Goal: Information Seeking & Learning: Learn about a topic

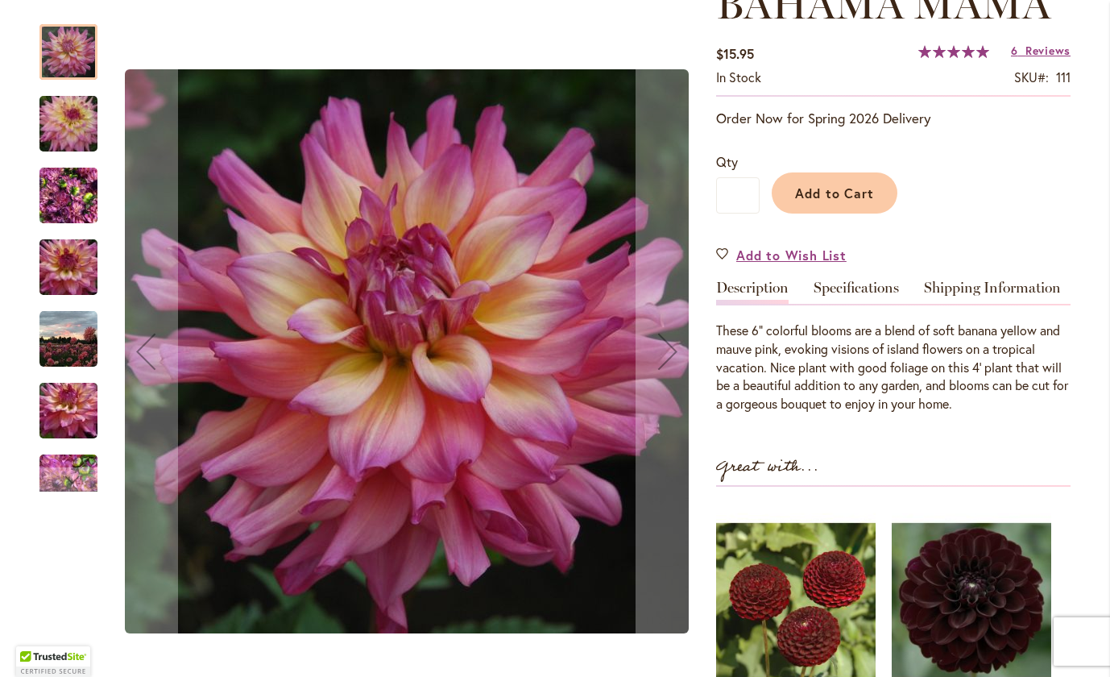
scroll to position [259, 0]
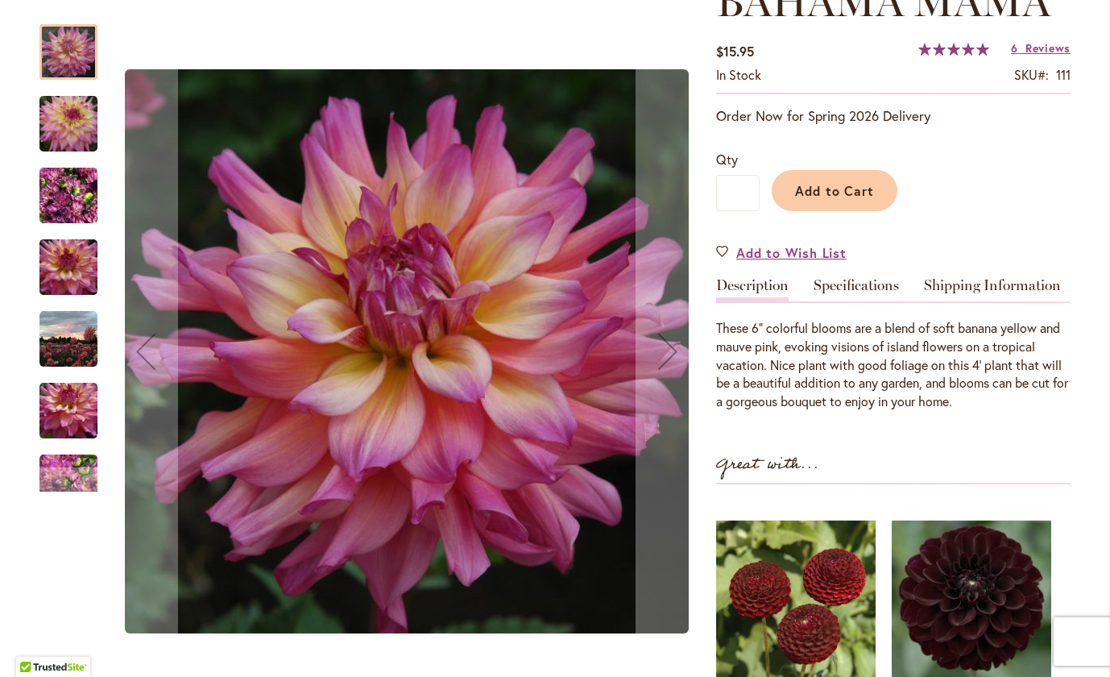
click at [79, 122] on img "Bahama Mama" at bounding box center [68, 123] width 116 height 77
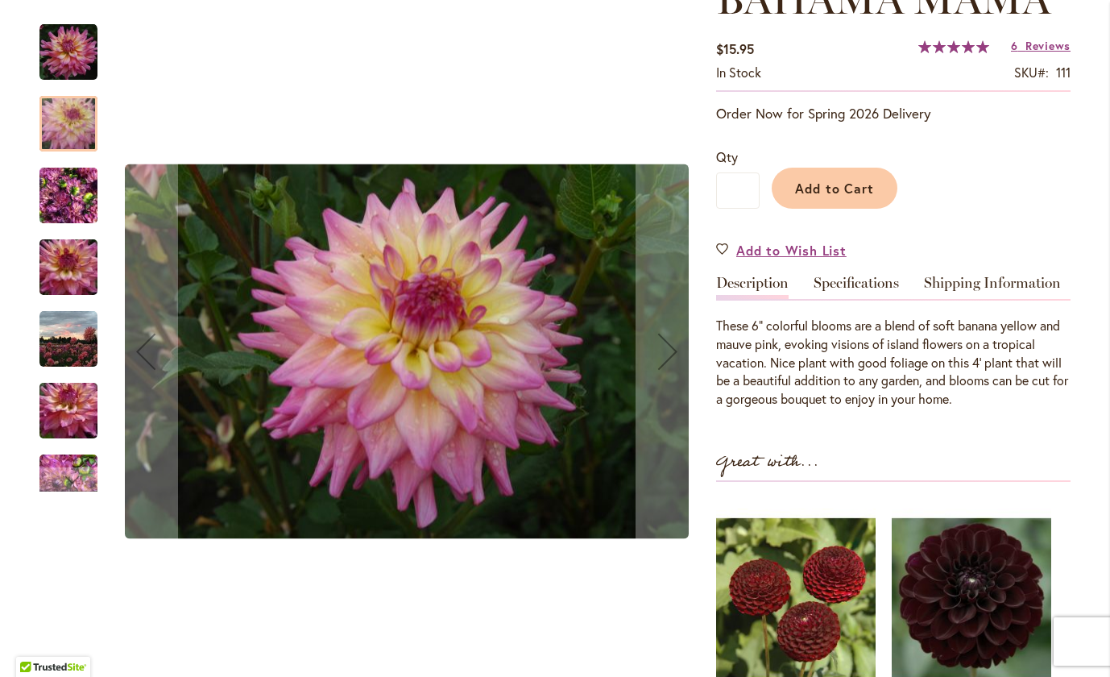
scroll to position [263, 0]
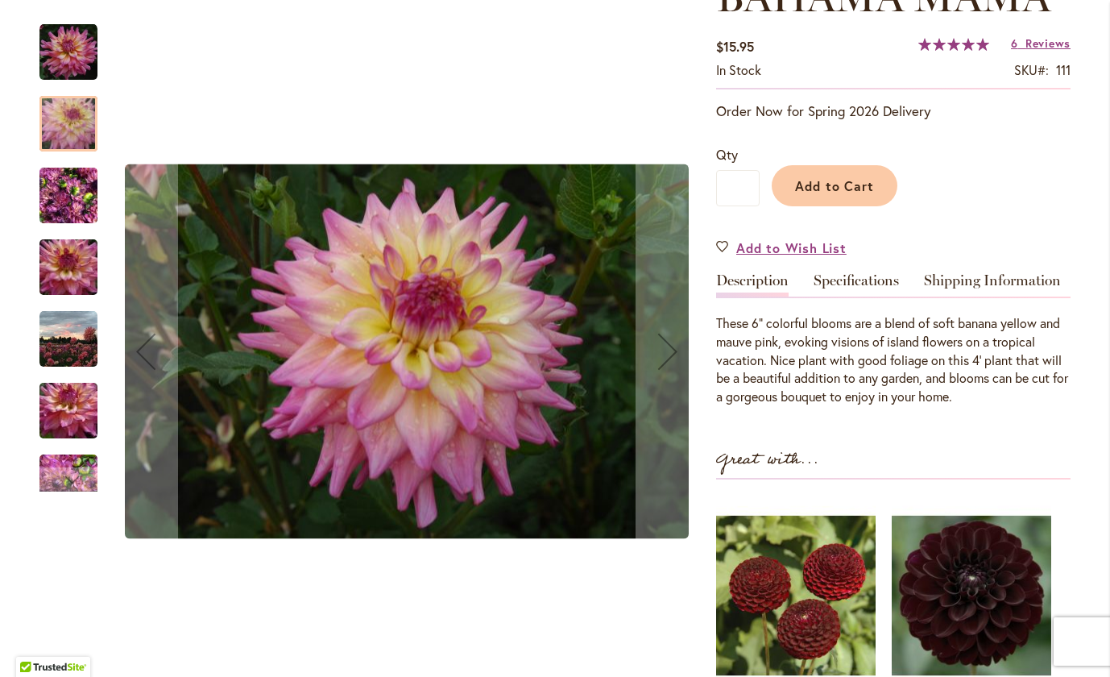
click at [61, 408] on img "Bahama Mama" at bounding box center [68, 410] width 116 height 77
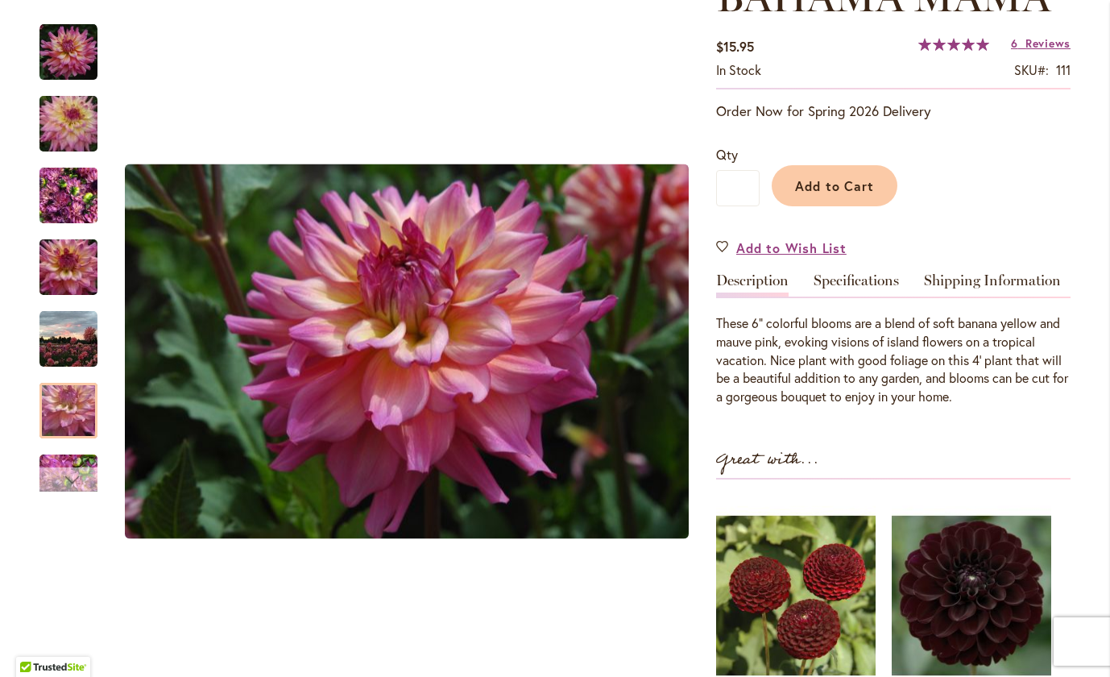
scroll to position [0, 0]
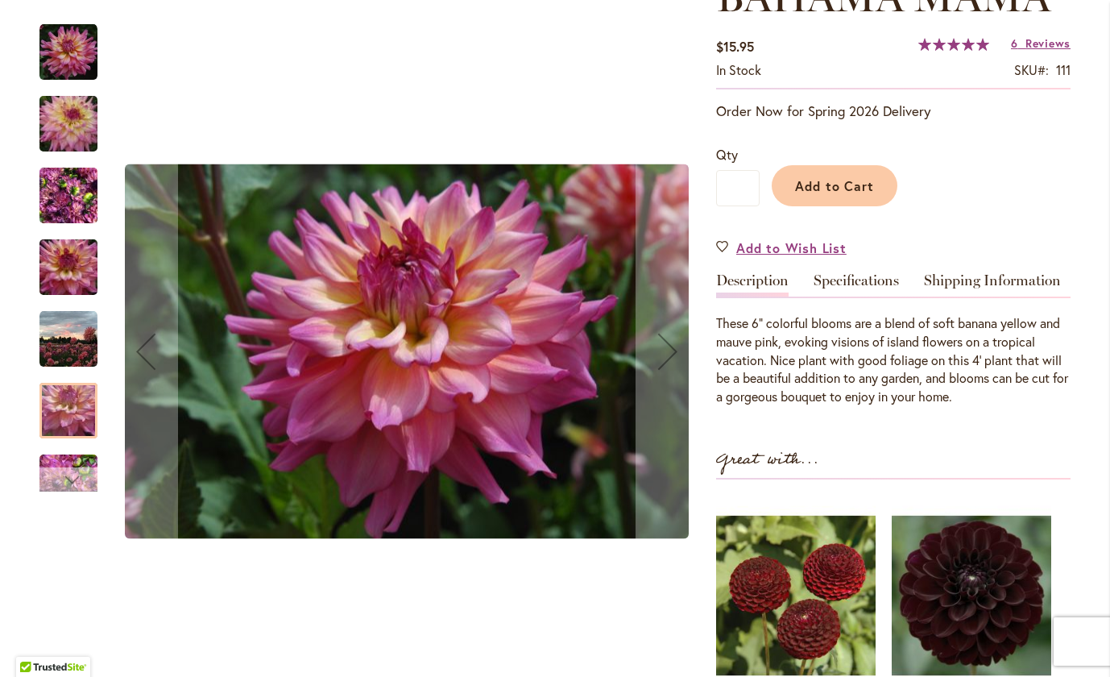
click at [64, 481] on div "Next" at bounding box center [68, 479] width 24 height 24
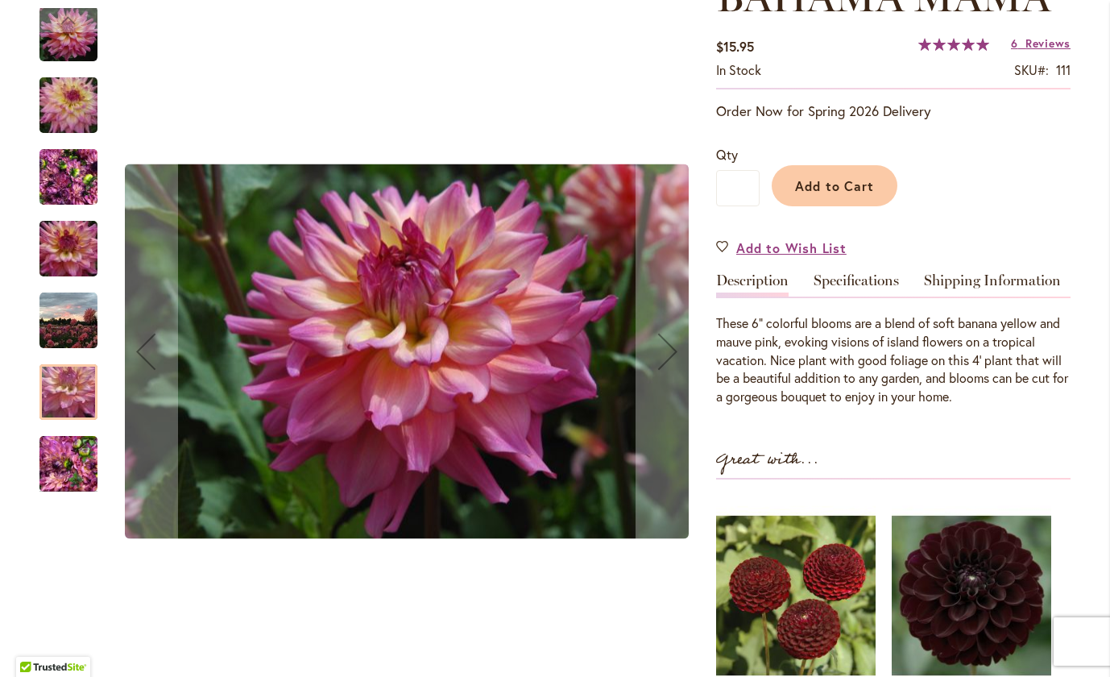
click at [60, 472] on img "Bahama Mama" at bounding box center [68, 463] width 58 height 77
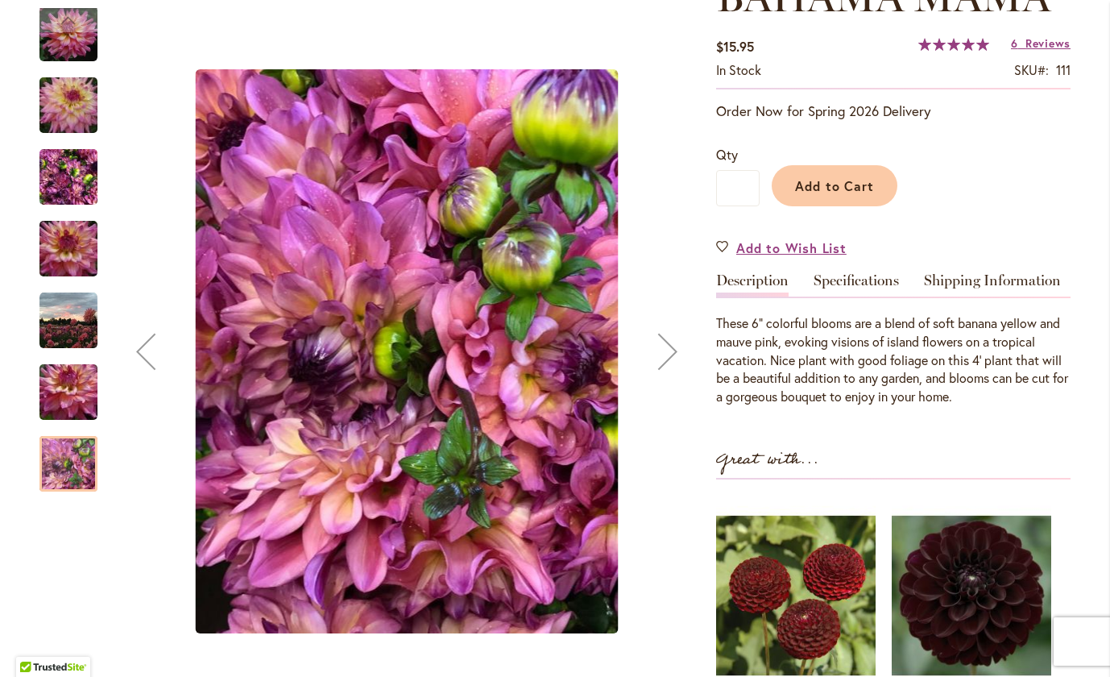
click at [71, 56] on img "Bahama Mama" at bounding box center [68, 34] width 58 height 58
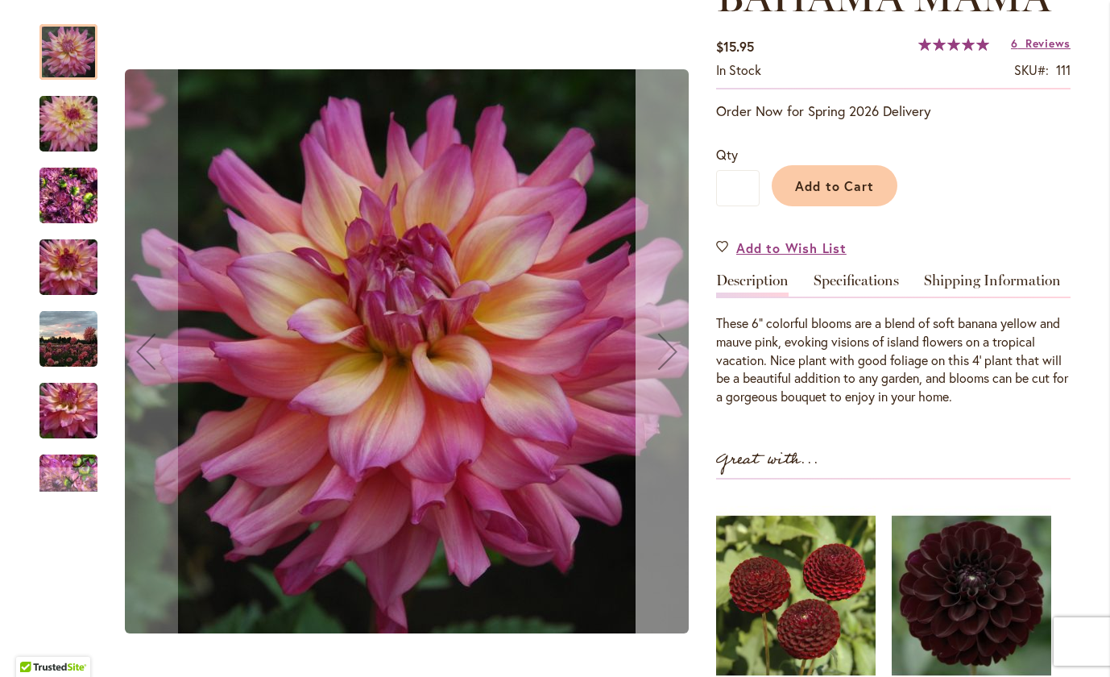
scroll to position [291, 0]
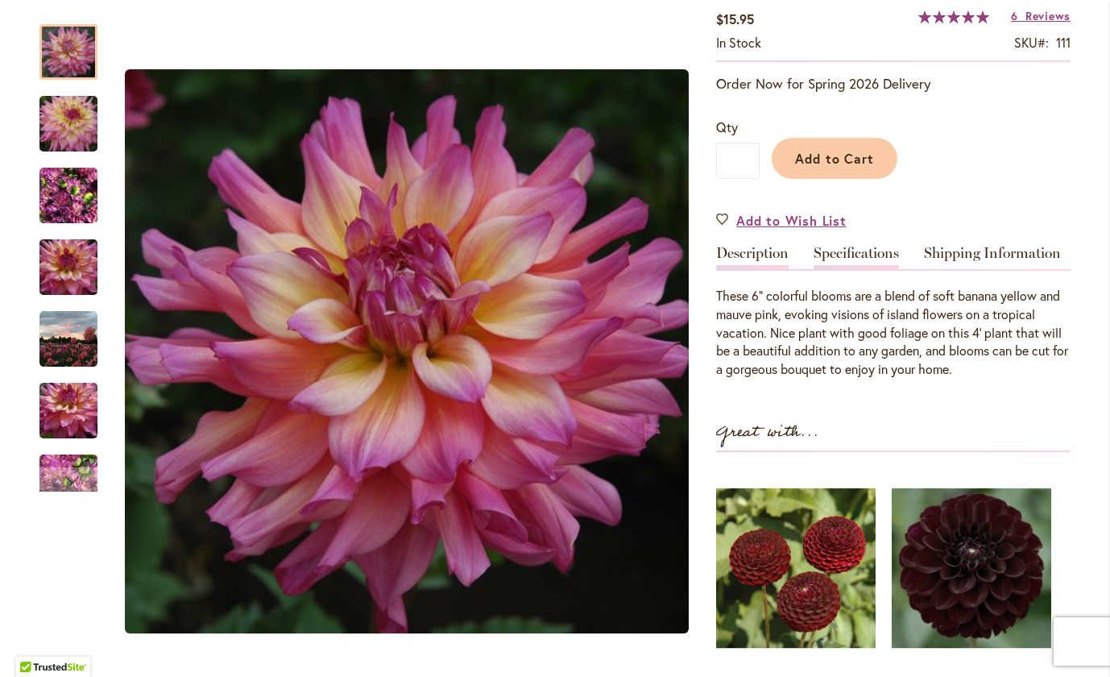
click at [864, 246] on link "Specifications" at bounding box center [856, 257] width 85 height 23
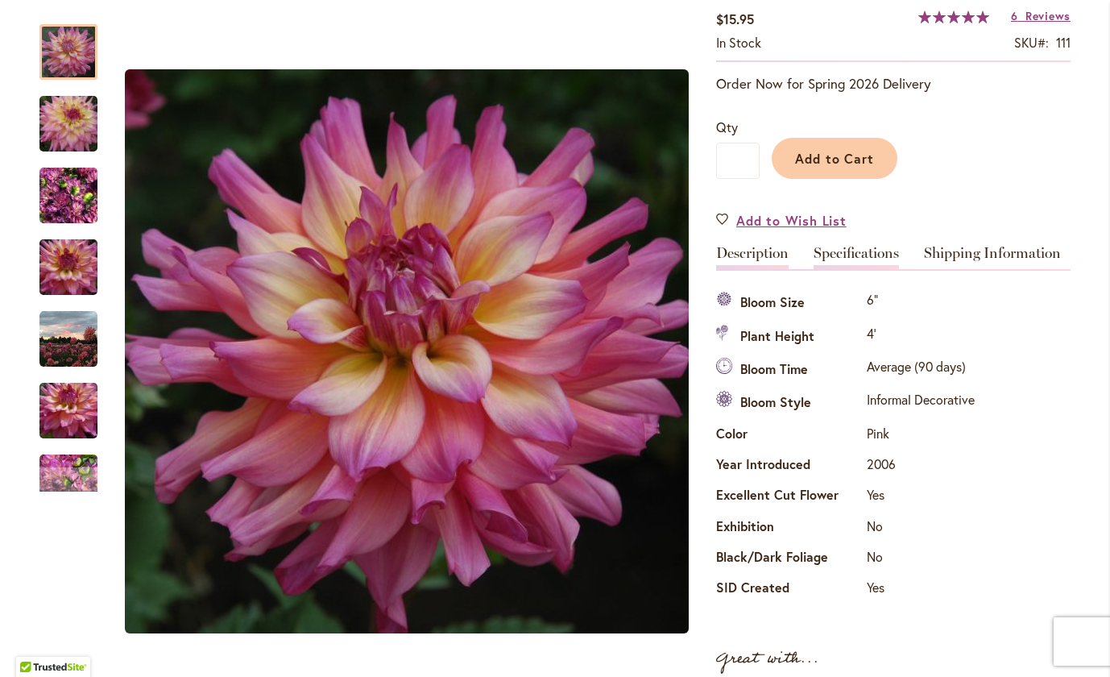
click at [744, 249] on link "Description" at bounding box center [752, 257] width 72 height 23
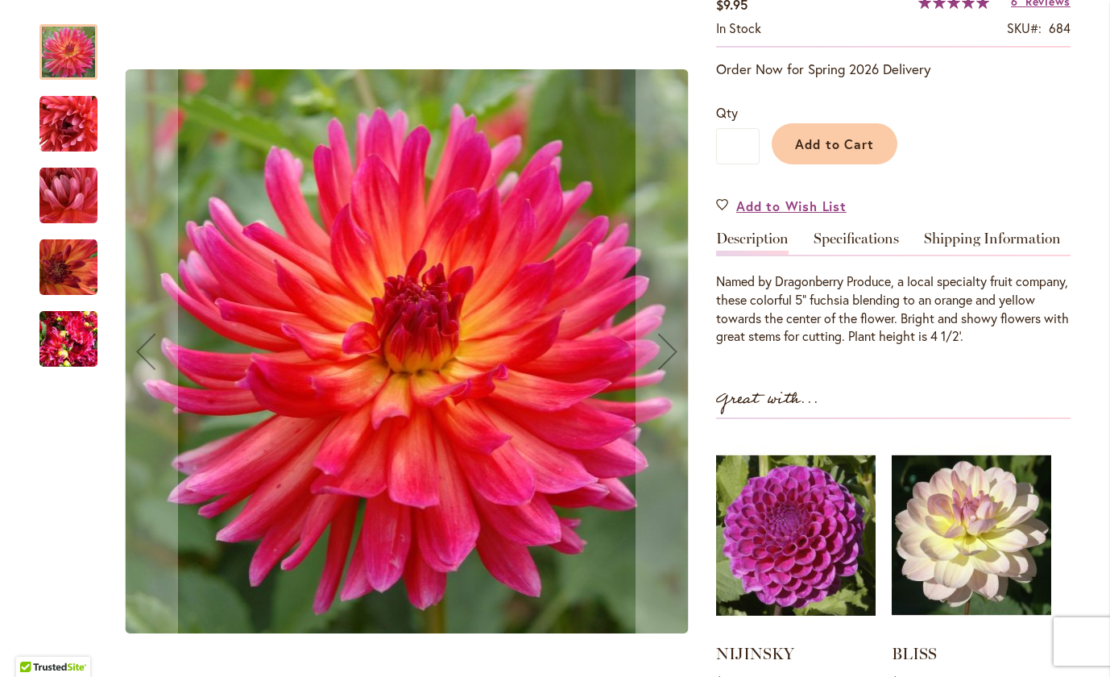
scroll to position [304, 0]
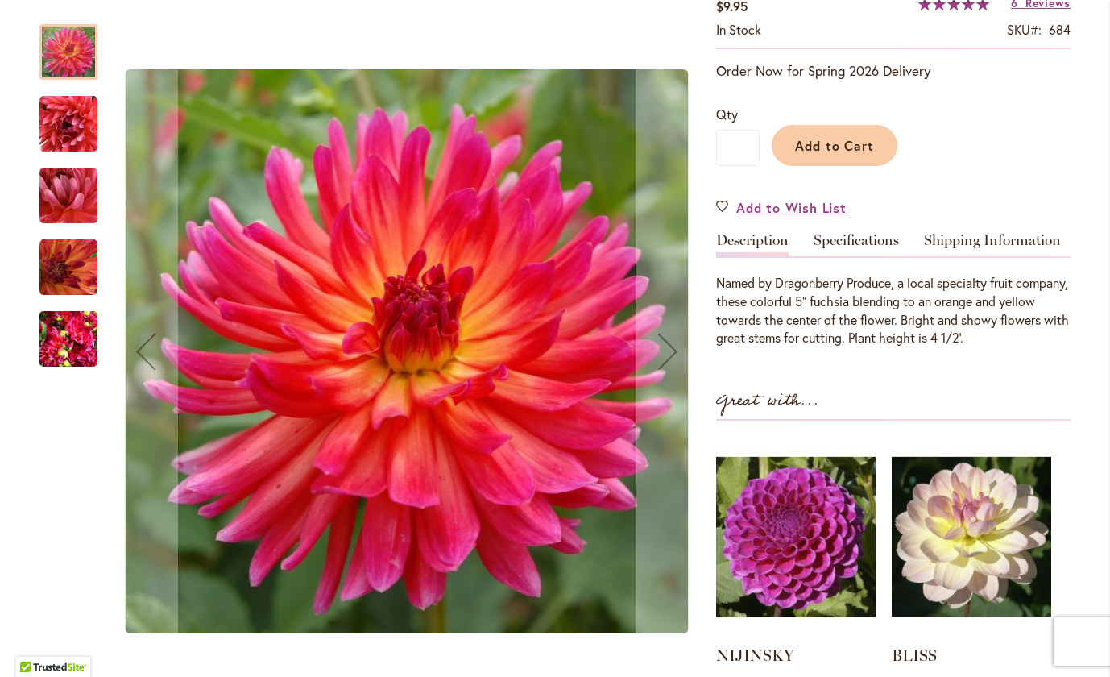
click at [76, 258] on img "DRAGONBERRY" at bounding box center [68, 267] width 58 height 58
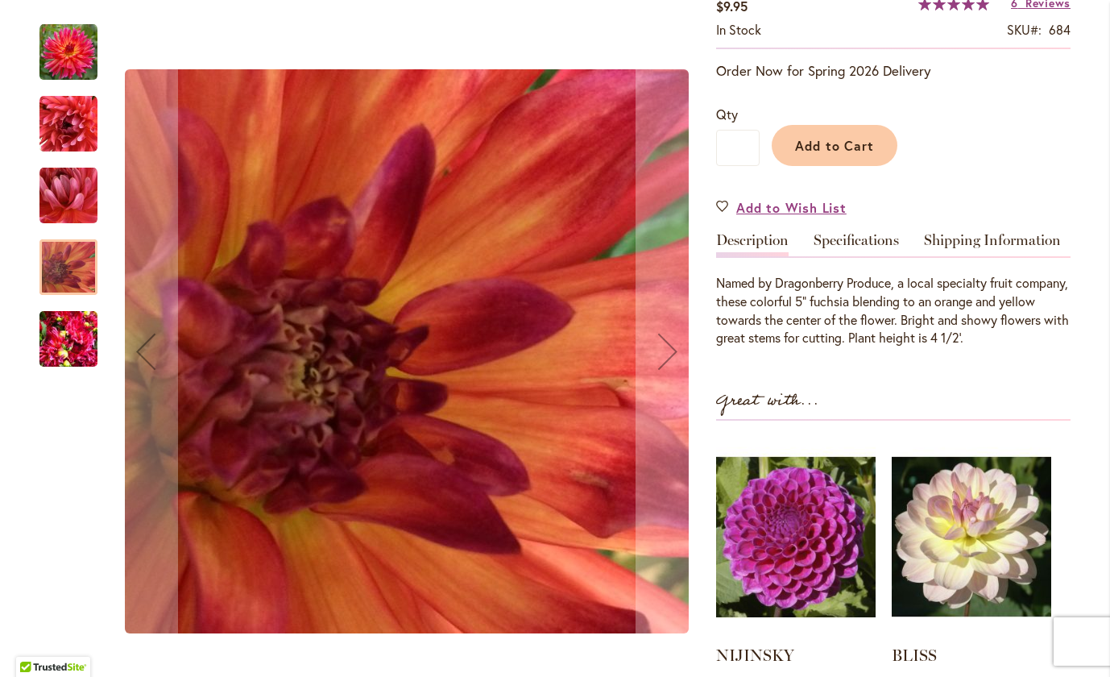
click at [85, 119] on img "DRAGONBERRY" at bounding box center [68, 124] width 58 height 58
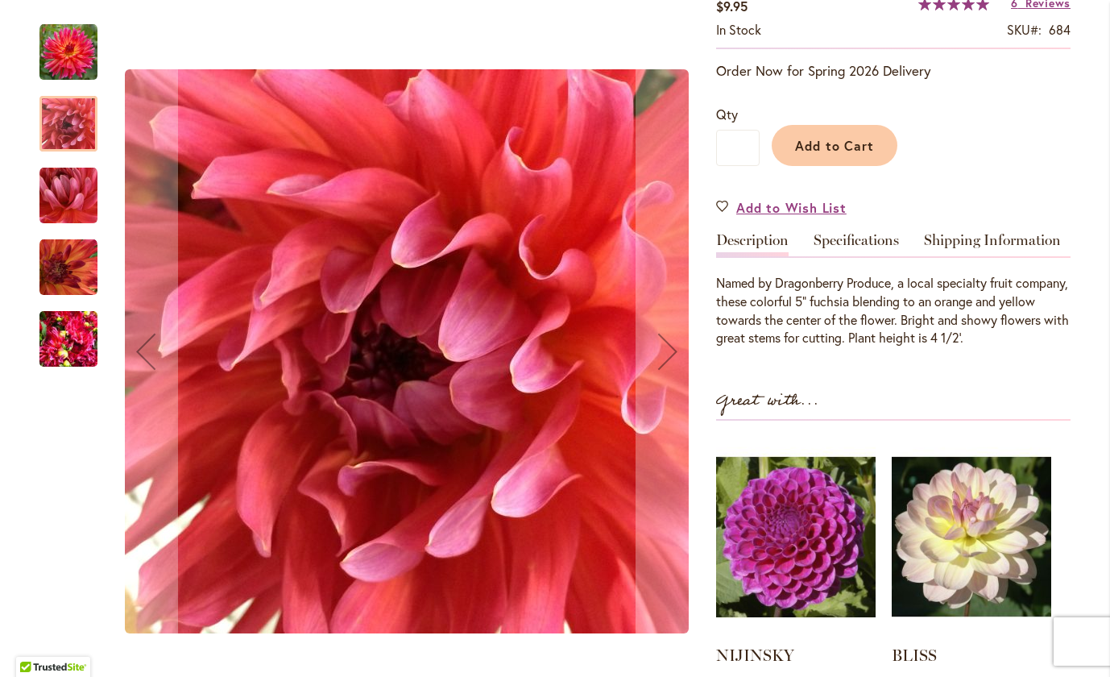
click at [70, 51] on img "DRAGONBERRY" at bounding box center [68, 52] width 58 height 58
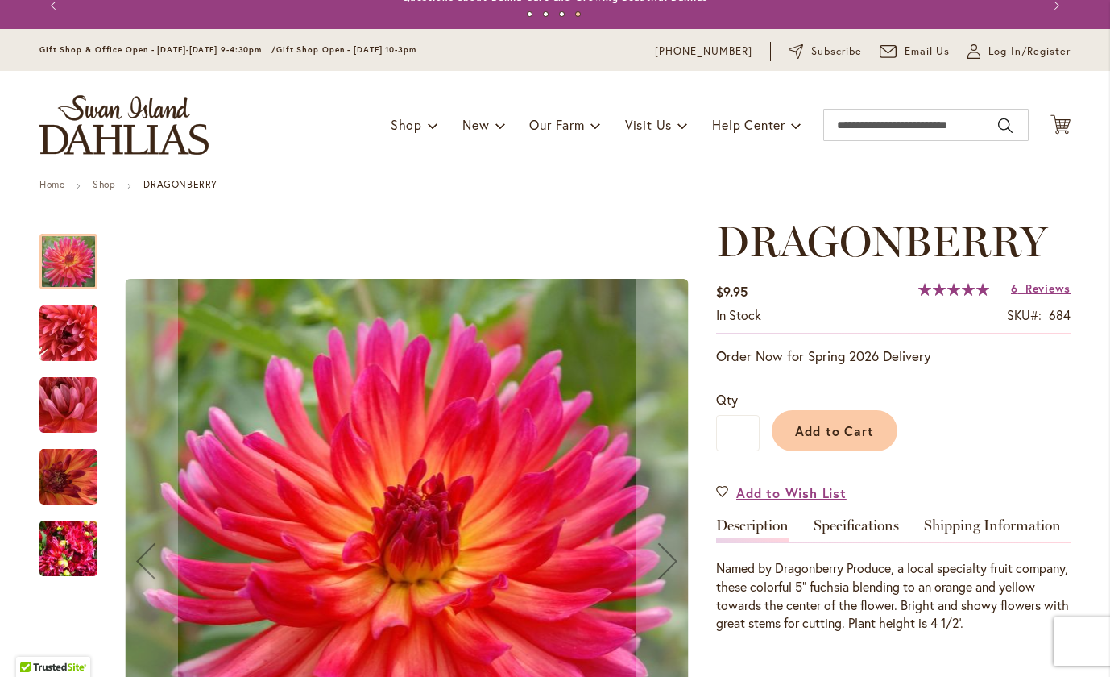
scroll to position [12, 0]
